Goal: Information Seeking & Learning: Learn about a topic

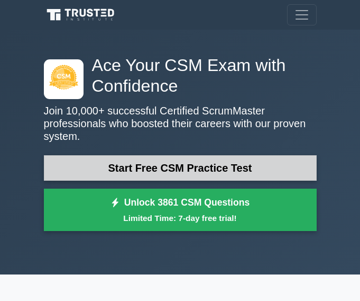
click at [242, 156] on link "Start Free CSM Practice Test" at bounding box center [180, 167] width 273 height 25
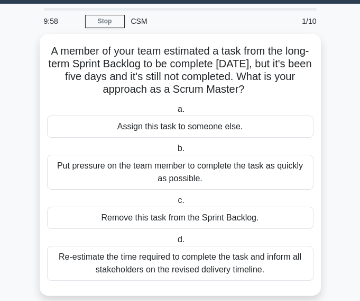
scroll to position [40, 0]
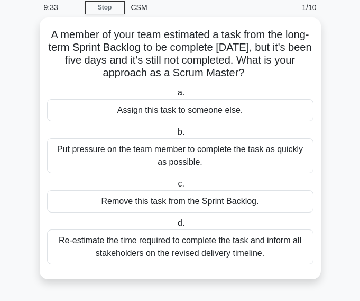
click at [278, 249] on div "Re-estimate the time required to complete the task and inform all stakeholders …" at bounding box center [180, 246] width 267 height 35
click at [176, 227] on input "d. Re-estimate the time required to complete the task and inform all stakeholde…" at bounding box center [176, 223] width 0 height 7
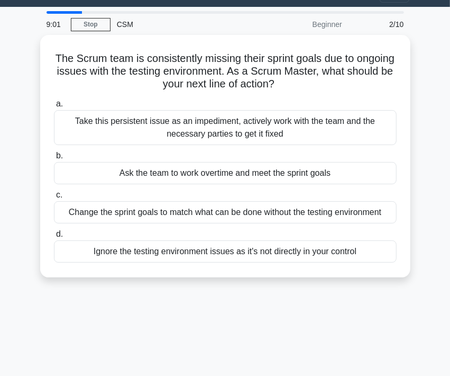
scroll to position [0, 0]
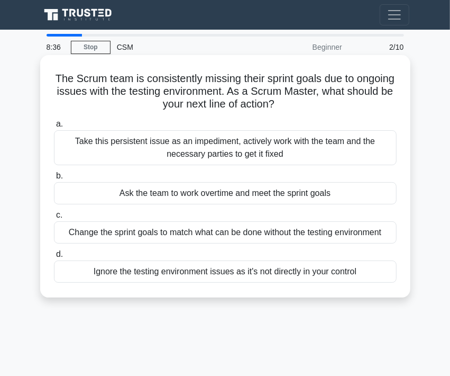
click at [292, 237] on div "Change the sprint goals to match what can be done without the testing environme…" at bounding box center [225, 232] width 343 height 22
click at [54, 219] on input "c. Change the sprint goals to match what can be done without the testing enviro…" at bounding box center [54, 215] width 0 height 7
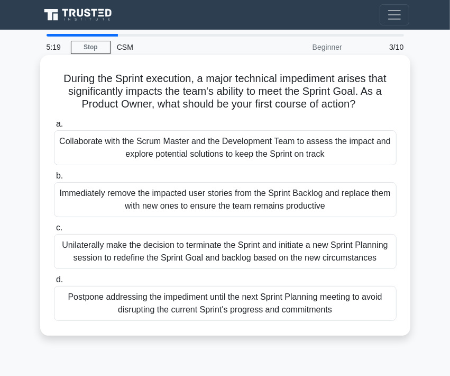
click at [301, 253] on div "Unilaterally make the decision to terminate the Sprint and initiate a new Sprin…" at bounding box center [225, 251] width 343 height 35
click at [54, 231] on input "c. Unilaterally make the decision to terminate the Sprint and initiate a new Sp…" at bounding box center [54, 227] width 0 height 7
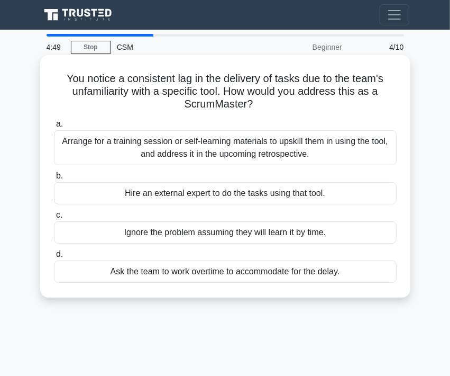
click at [339, 151] on div "Arrange for a training session or self-learning materials to upskill them in us…" at bounding box center [225, 147] width 343 height 35
click at [54, 128] on input "a. Arrange for a training session or self-learning materials to upskill them in…" at bounding box center [54, 124] width 0 height 7
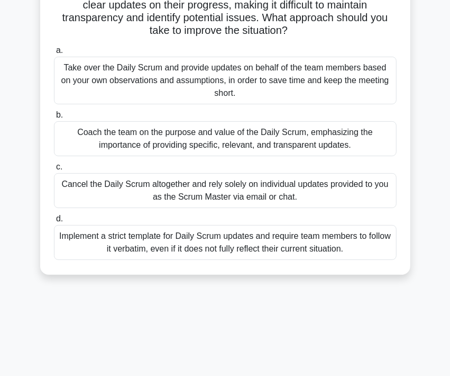
scroll to position [66, 0]
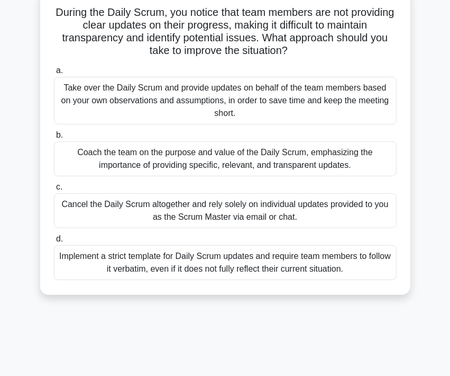
click at [356, 162] on div "Coach the team on the purpose and value of the Daily Scrum, emphasizing the imp…" at bounding box center [225, 158] width 343 height 35
click at [54, 139] on input "b. Coach the team on the purpose and value of the Daily Scrum, emphasizing the …" at bounding box center [54, 135] width 0 height 7
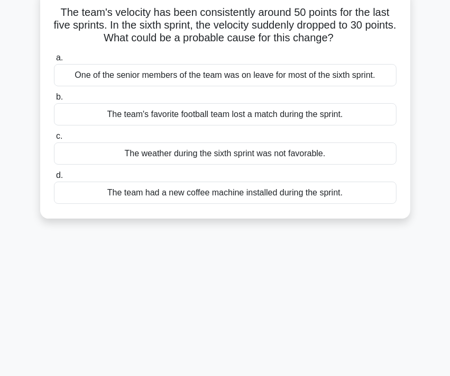
click at [292, 77] on div "One of the senior members of the team was on leave for most of the sixth sprint." at bounding box center [225, 75] width 343 height 22
click at [54, 61] on input "a. One of the senior members of the team was on leave for most of the sixth spr…" at bounding box center [54, 58] width 0 height 7
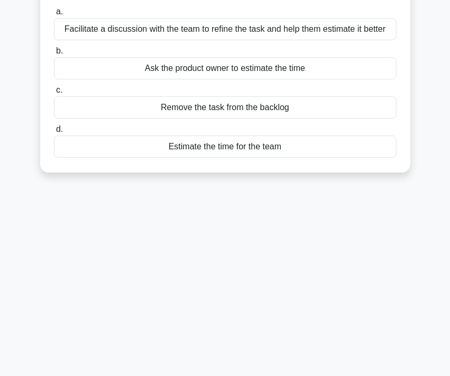
scroll to position [104, 0]
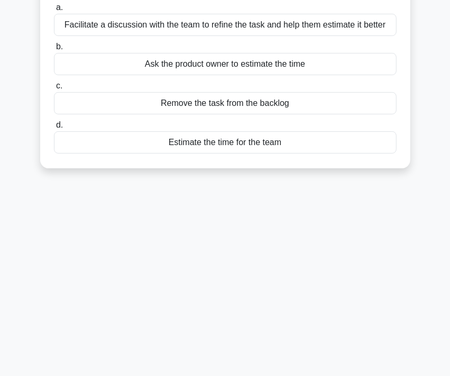
click at [245, 28] on div "Facilitate a discussion with the team to refine the task and help them estimate…" at bounding box center [225, 25] width 343 height 22
click at [54, 11] on input "a. Facilitate a discussion with the team to refine the task and help them estim…" at bounding box center [54, 7] width 0 height 7
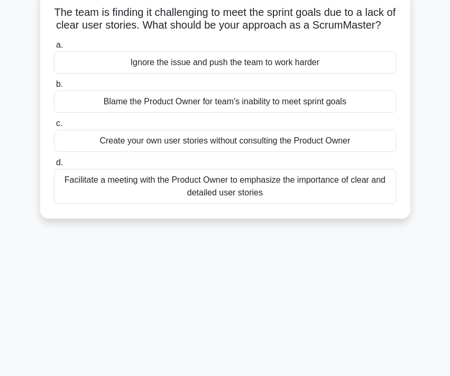
scroll to position [67, 0]
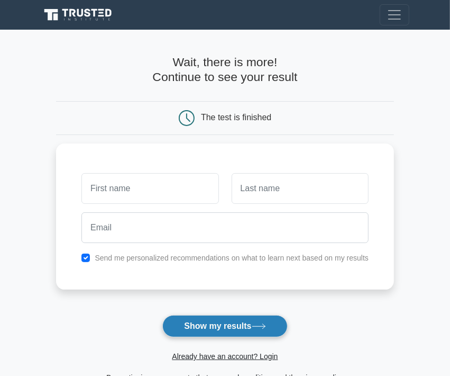
click at [241, 323] on button "Show my results" at bounding box center [224, 326] width 125 height 22
